Goal: Browse casually

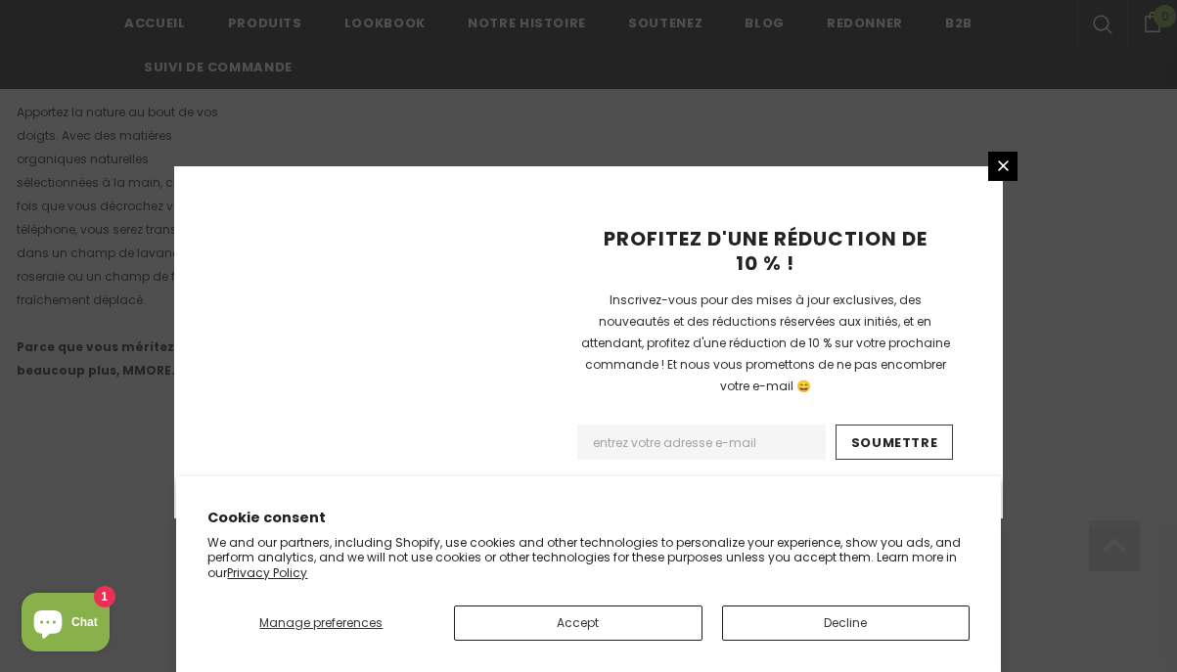
scroll to position [1420, 0]
